Goal: Find specific page/section: Find specific page/section

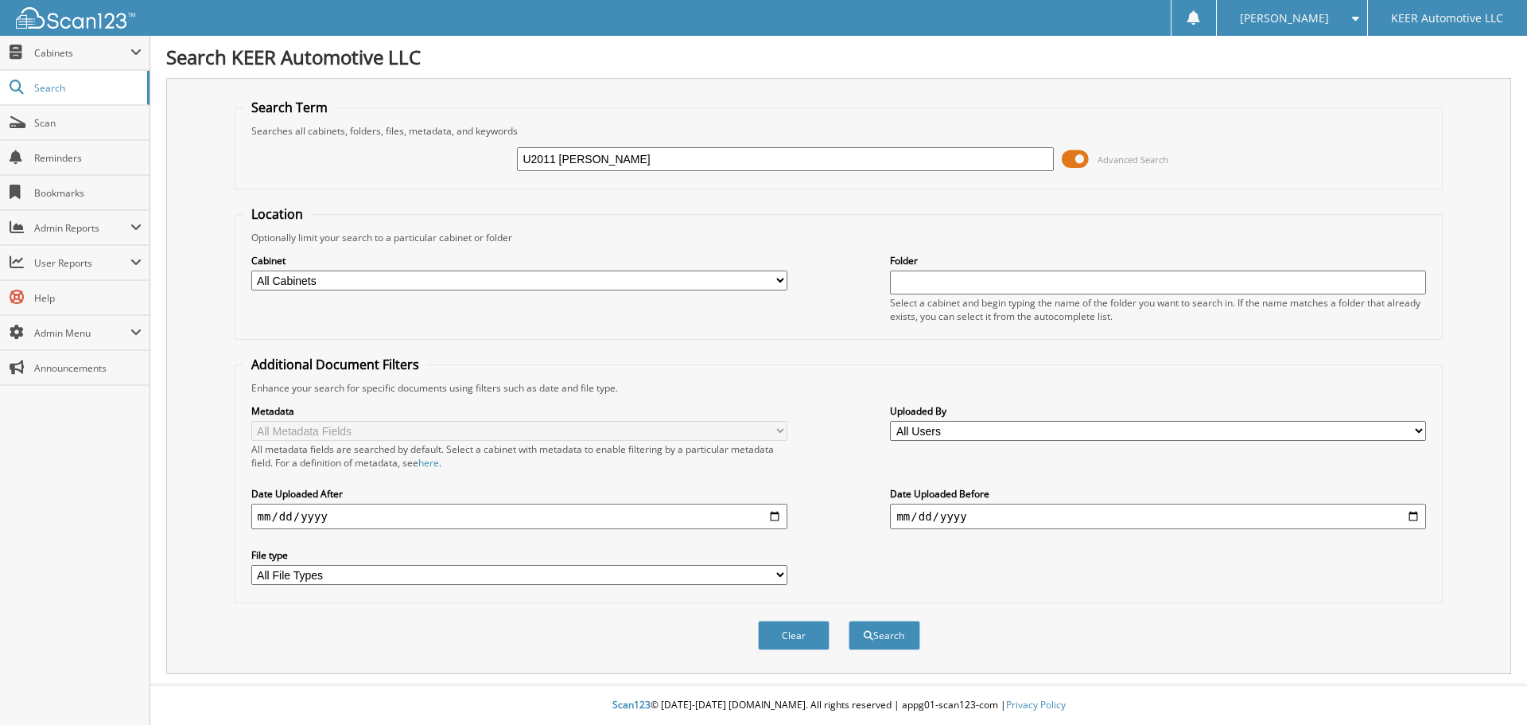
type input "U2011 [PERSON_NAME]"
click at [849, 621] on button "Search" at bounding box center [885, 635] width 72 height 29
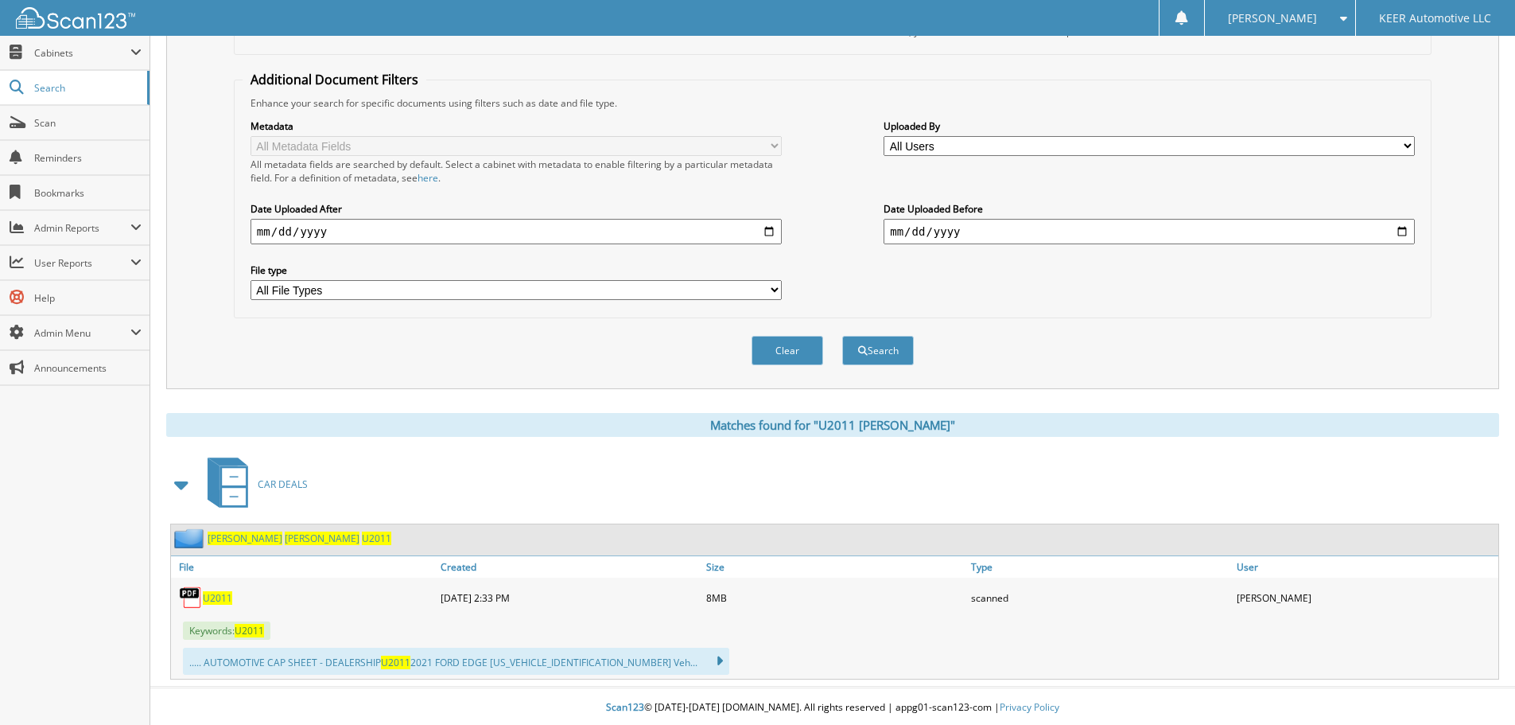
scroll to position [288, 0]
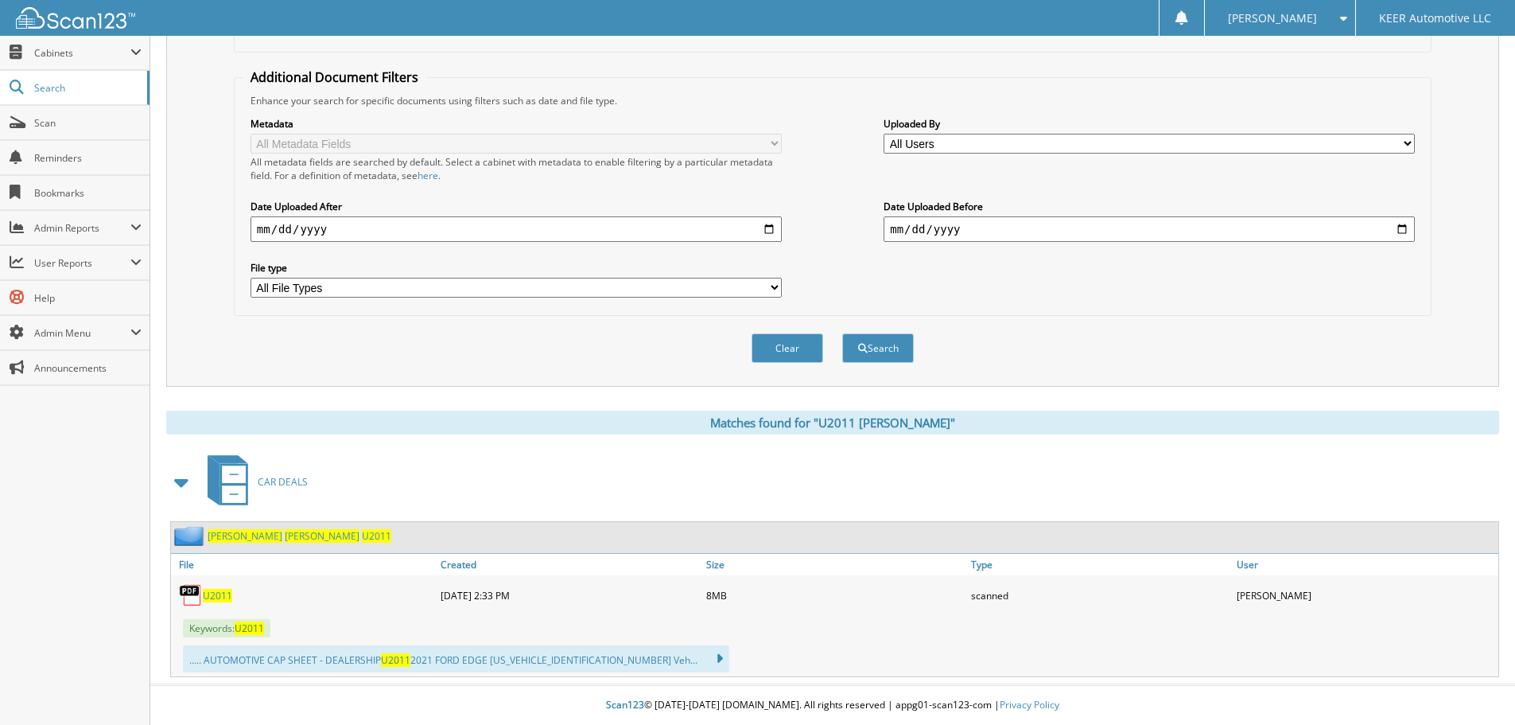
click at [224, 597] on span "U2011" at bounding box center [217, 596] width 29 height 14
click at [200, 595] on img at bounding box center [191, 595] width 24 height 24
click at [208, 593] on span "U2011" at bounding box center [217, 596] width 29 height 14
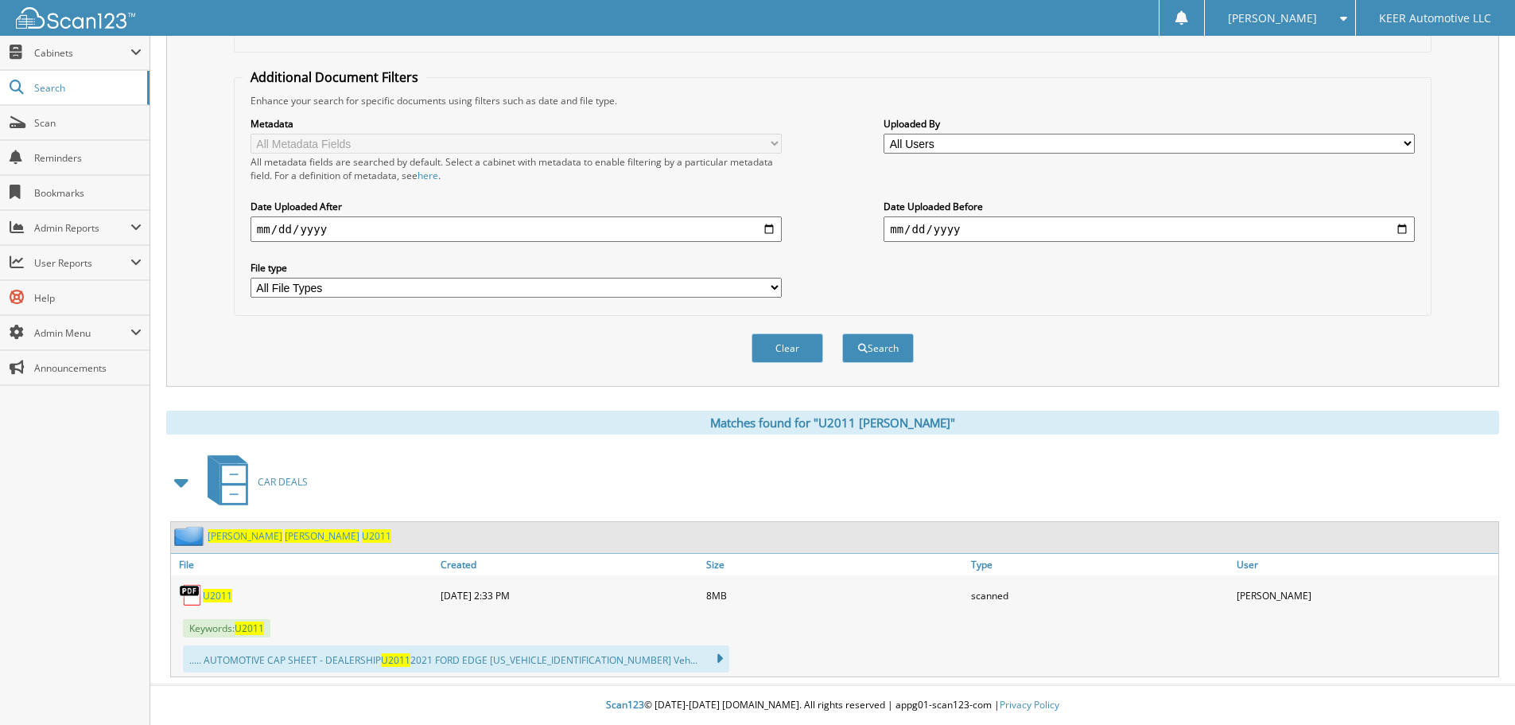
click at [208, 593] on span "U2011" at bounding box center [217, 596] width 29 height 14
